Goal: Use online tool/utility

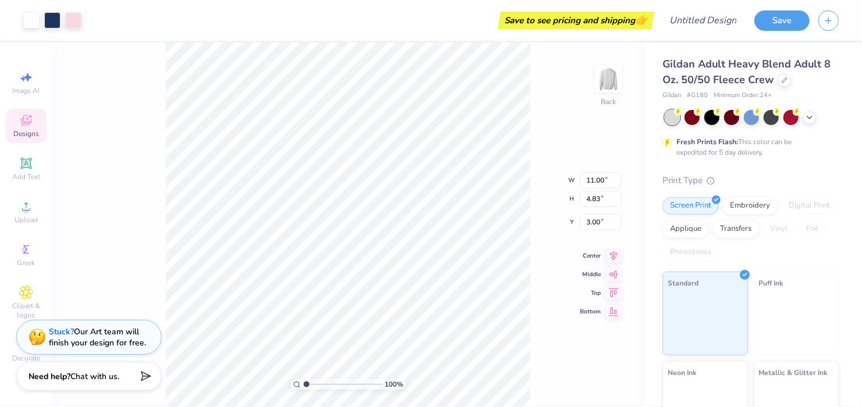
type input "7.05"
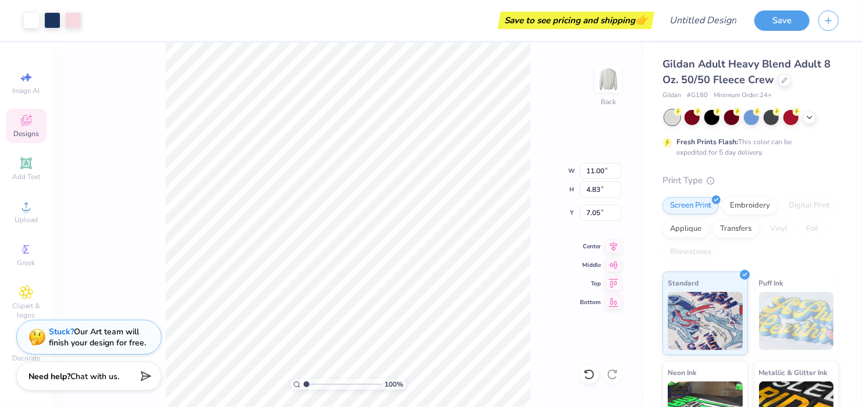
type input "2.59"
type input "10.33"
type input "11.00"
type input "4.83"
type input "1.65"
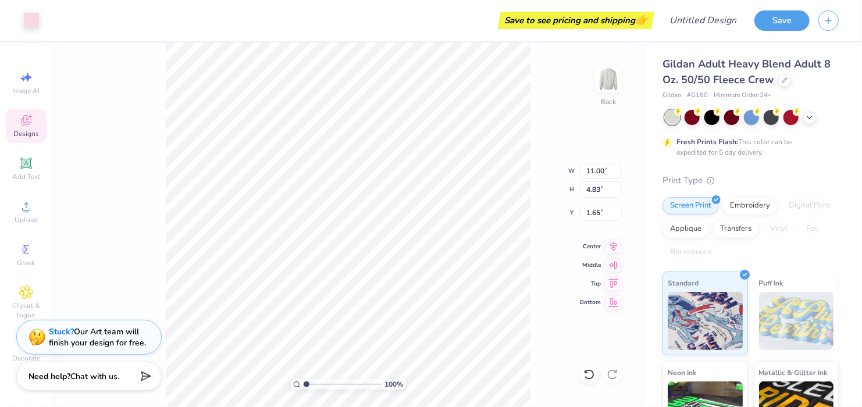
type input "10.72"
type input "4.48"
type input "2.71"
type input "1.94"
type input "6.77"
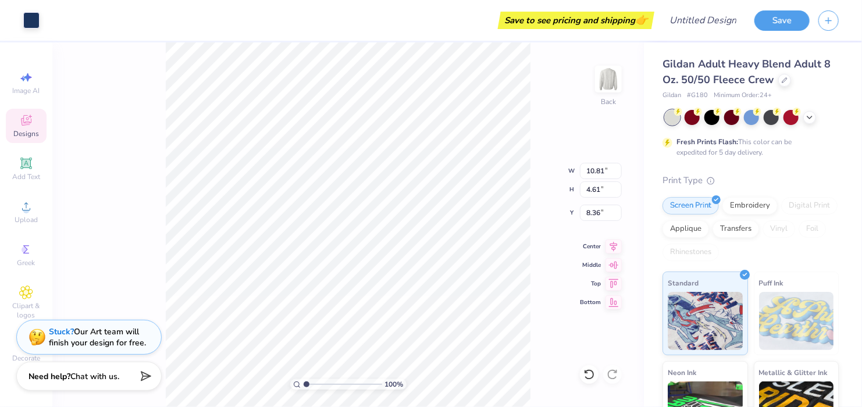
type input "8.36"
